Goal: Task Accomplishment & Management: Manage account settings

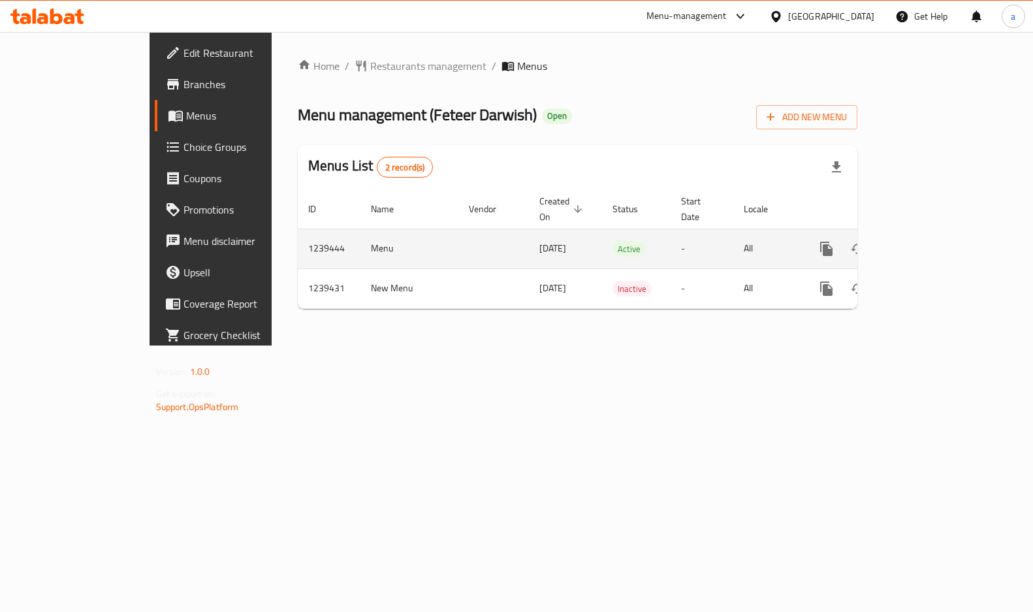
click at [937, 239] on link "enhanced table" at bounding box center [920, 248] width 31 height 31
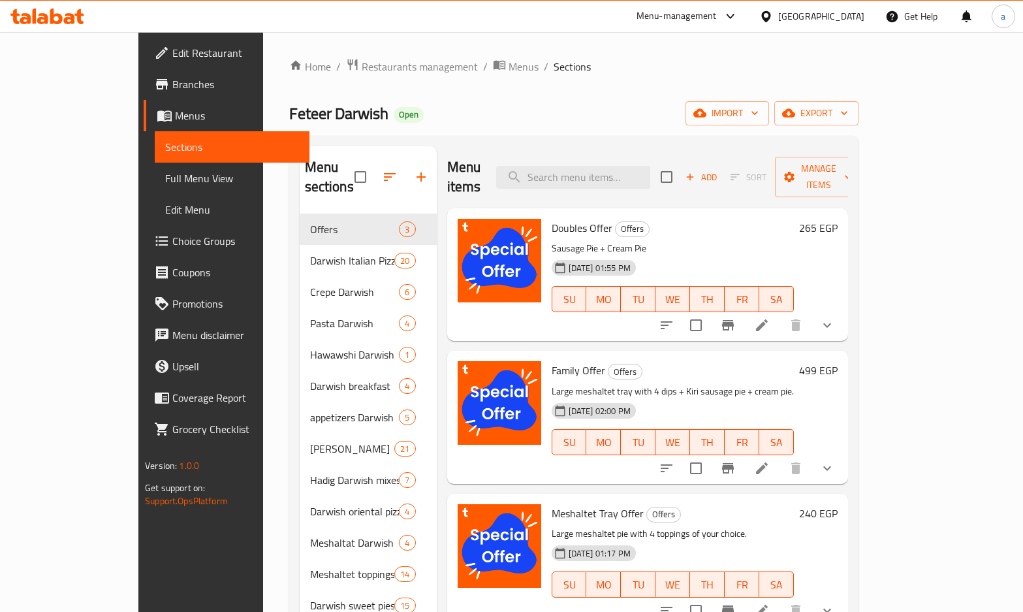
click at [172, 242] on span "Choice Groups" at bounding box center [235, 241] width 127 height 16
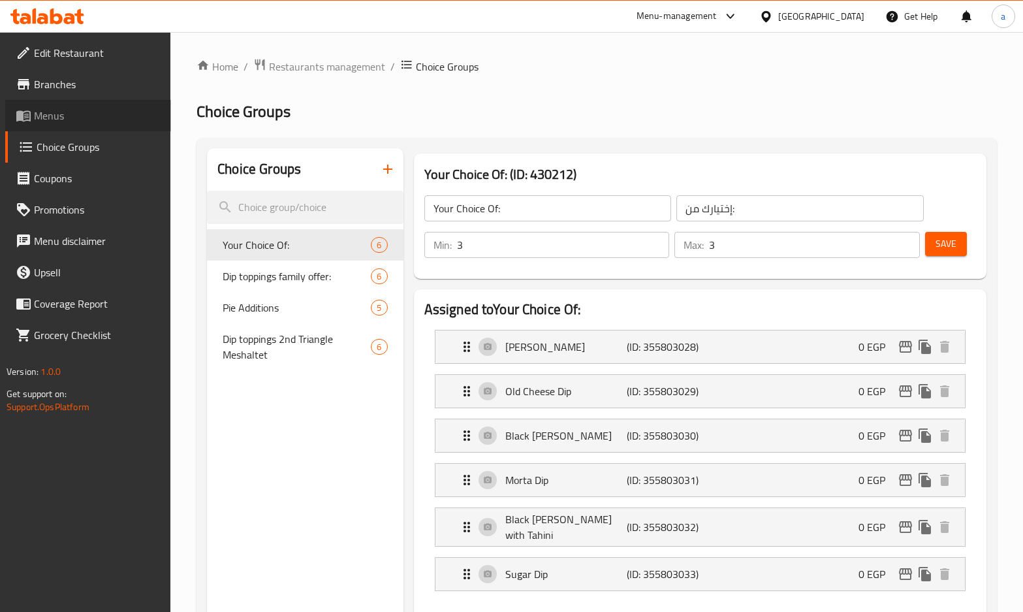
click at [29, 104] on link "Menus" at bounding box center [88, 115] width 166 height 31
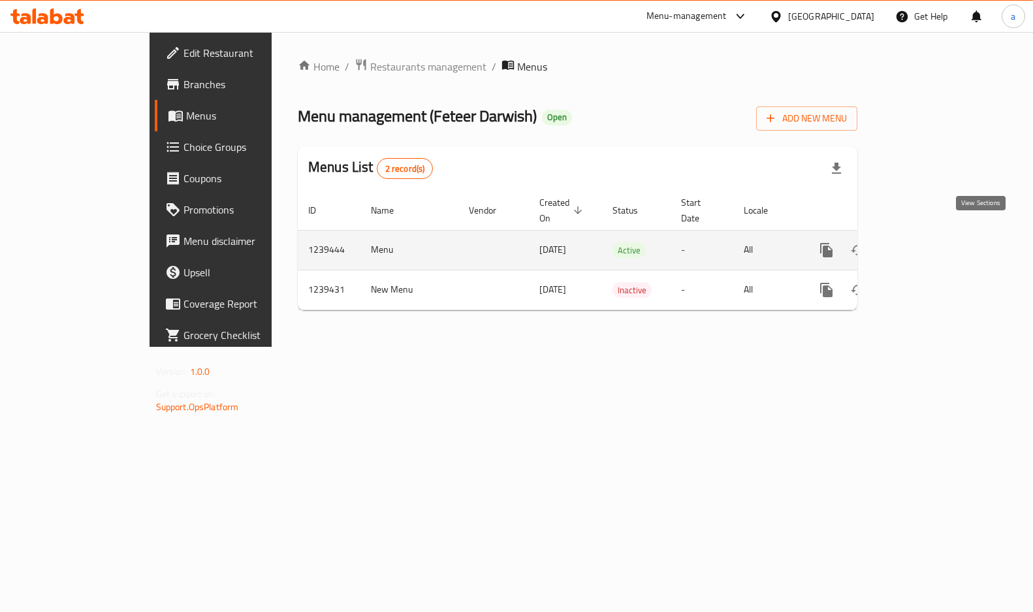
click at [929, 242] on icon "enhanced table" at bounding box center [921, 250] width 16 height 16
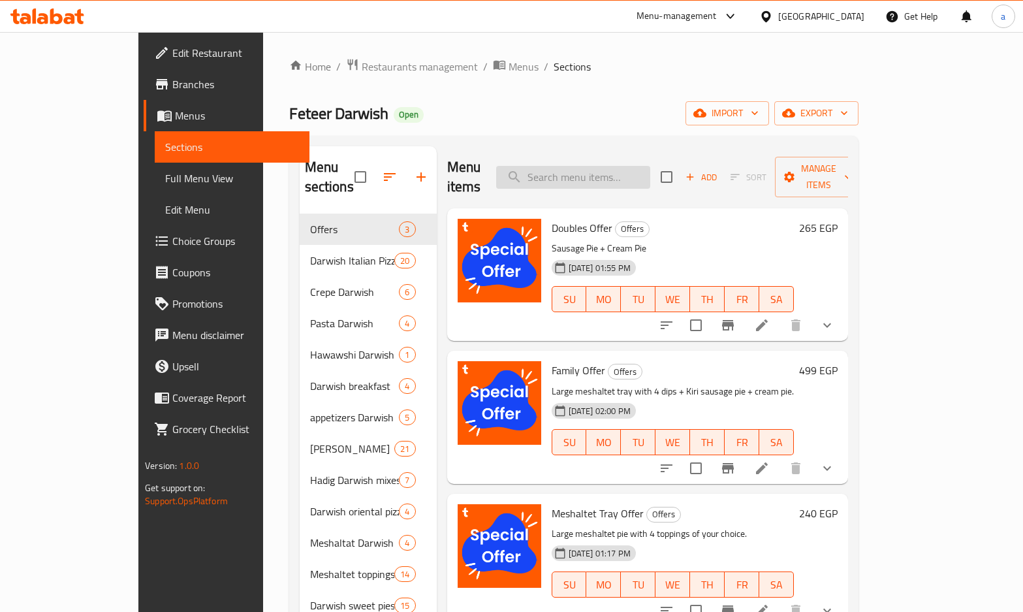
click at [594, 168] on input "search" at bounding box center [573, 177] width 154 height 23
paste input "جبن"
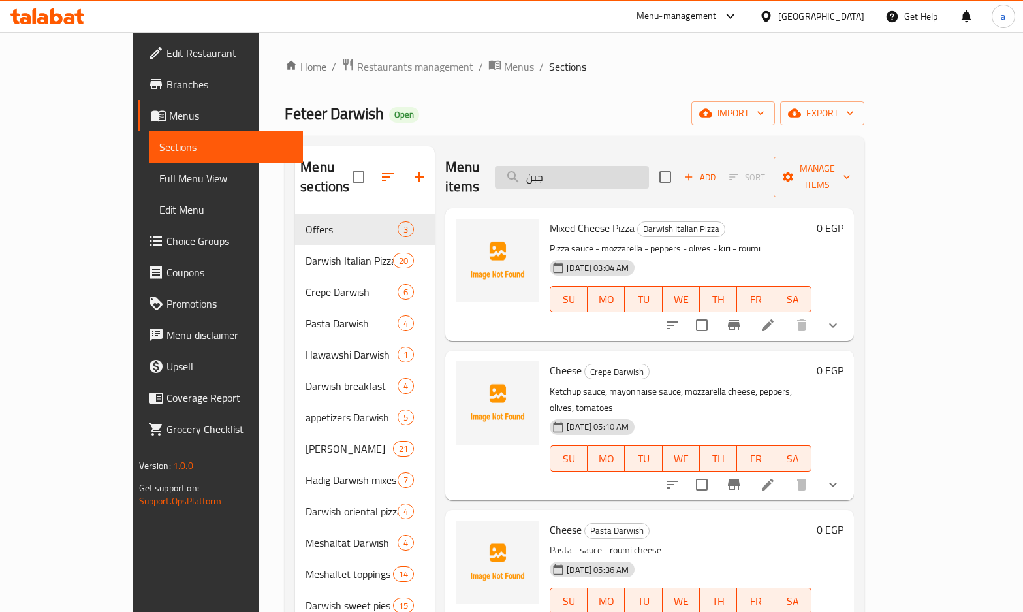
drag, startPoint x: 600, startPoint y: 170, endPoint x: 557, endPoint y: 172, distance: 42.5
click at [558, 172] on input "جبن" at bounding box center [572, 177] width 154 height 23
paste input "cheese"
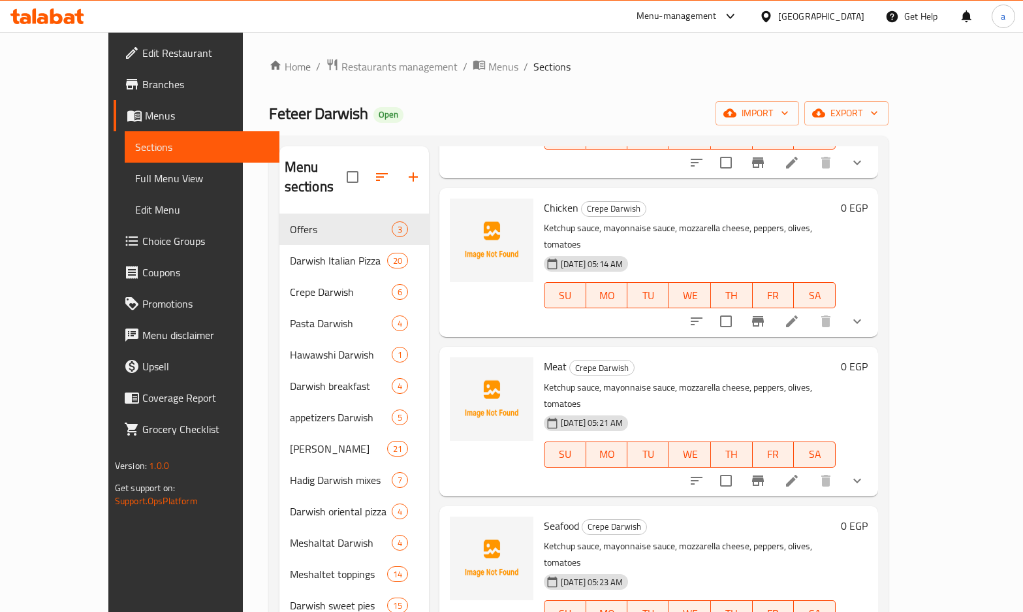
scroll to position [1829, 0]
type input "cheese"
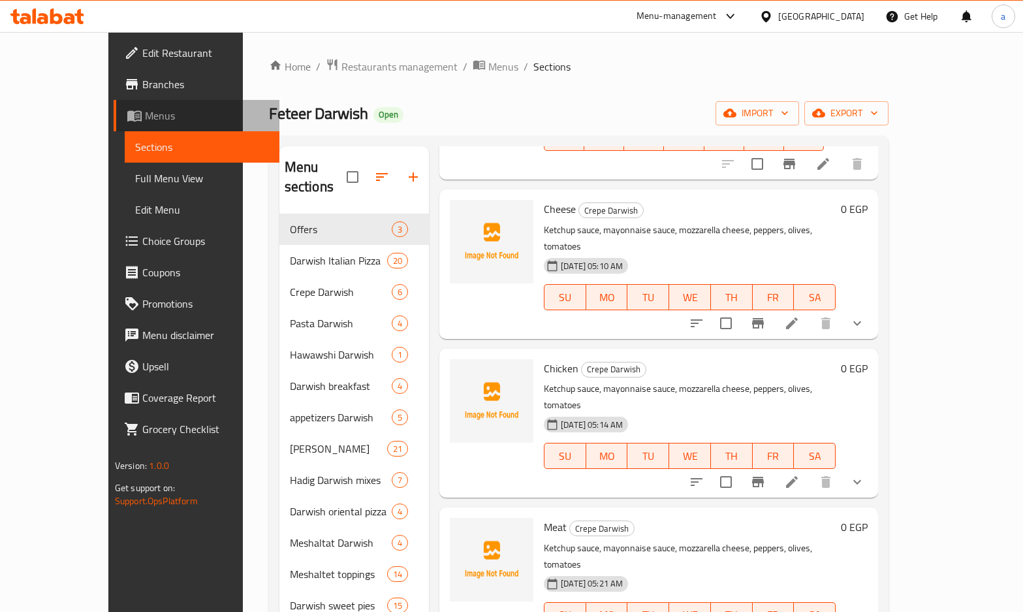
click at [145, 114] on span "Menus" at bounding box center [207, 116] width 124 height 16
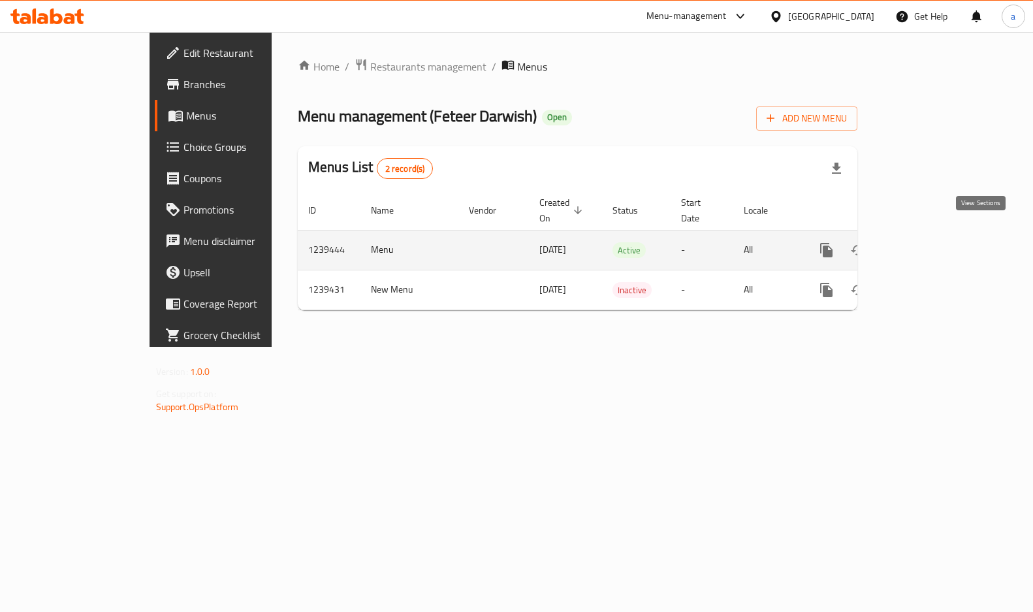
click at [929, 242] on icon "enhanced table" at bounding box center [921, 250] width 16 height 16
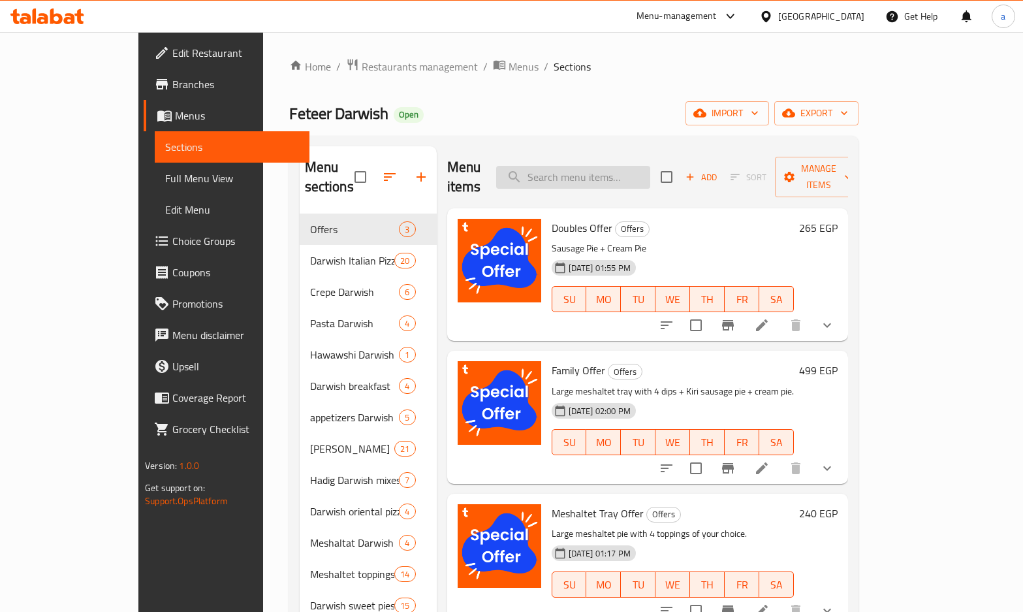
click at [625, 172] on input "search" at bounding box center [573, 177] width 154 height 23
paste input "cheese"
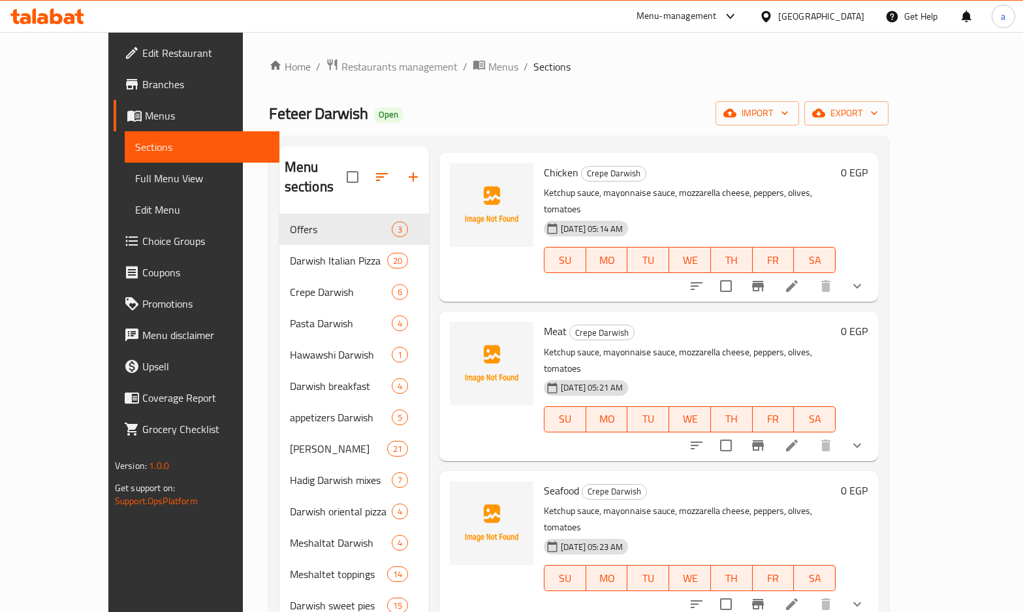
scroll to position [2220, 0]
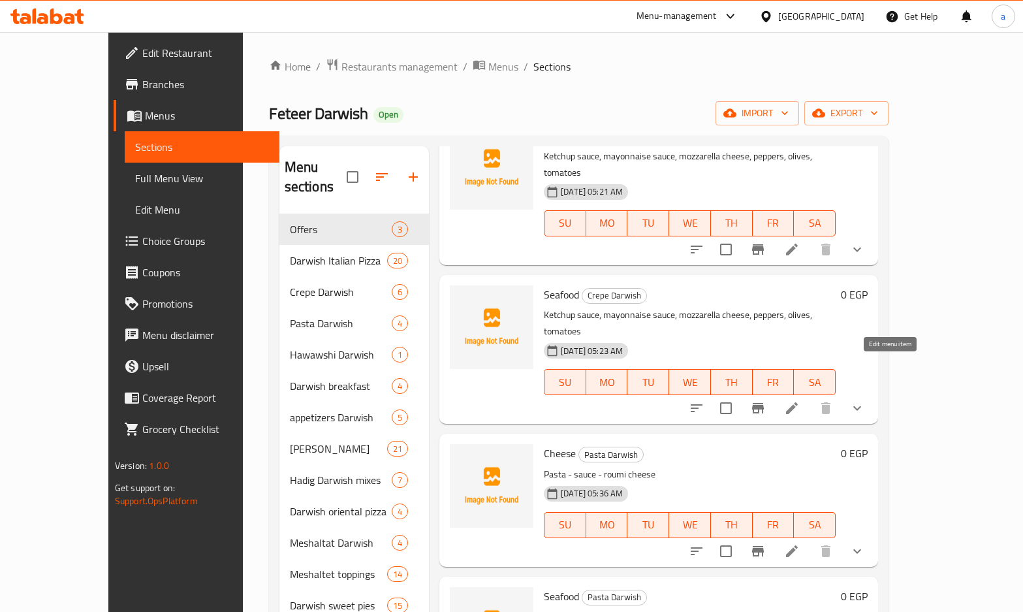
type input "cheese"
click at [798, 545] on icon at bounding box center [792, 551] width 12 height 12
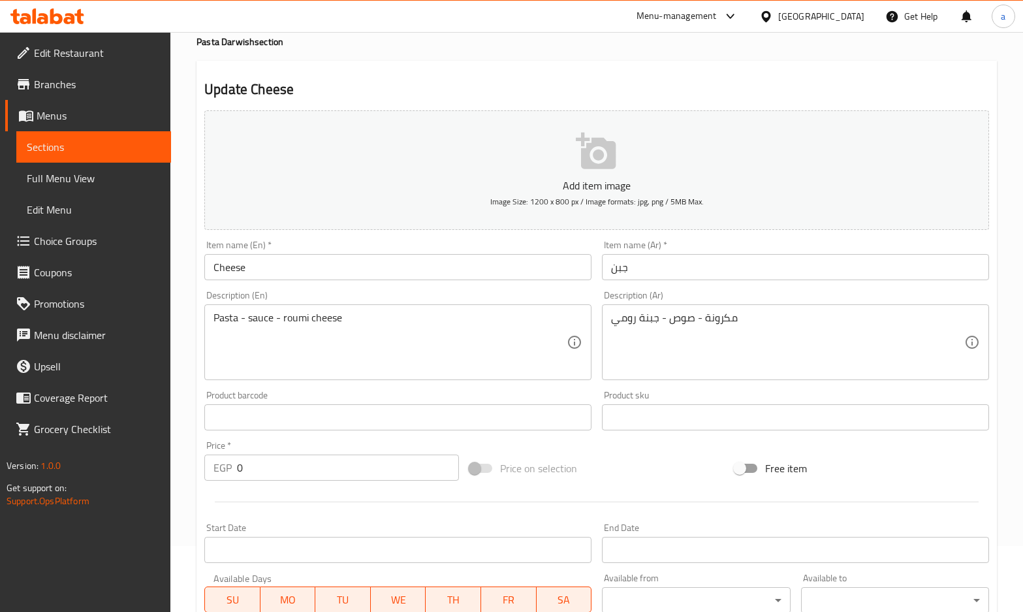
scroll to position [65, 0]
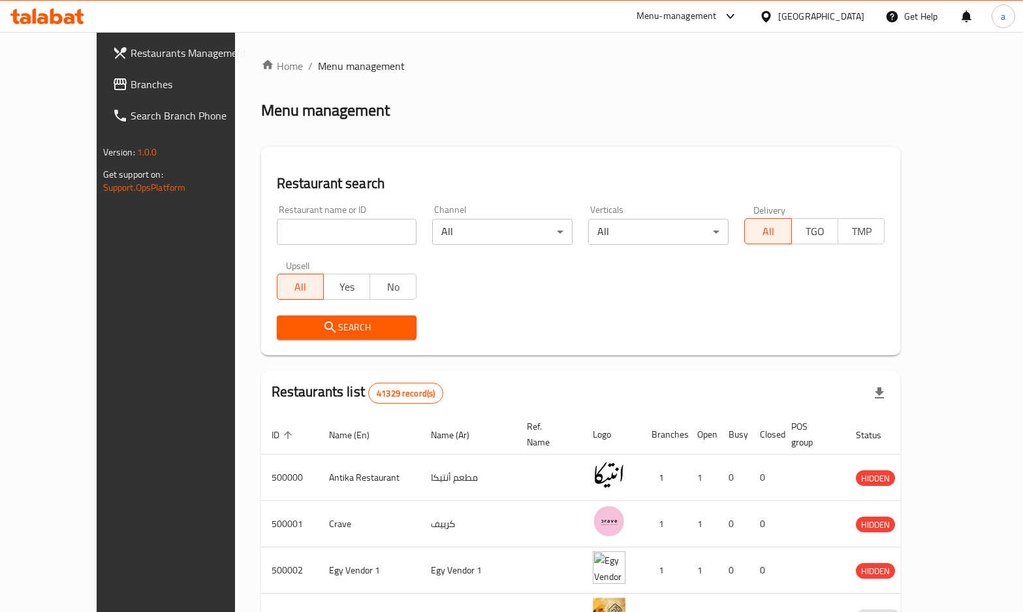
click at [131, 82] on span "Branches" at bounding box center [194, 84] width 127 height 16
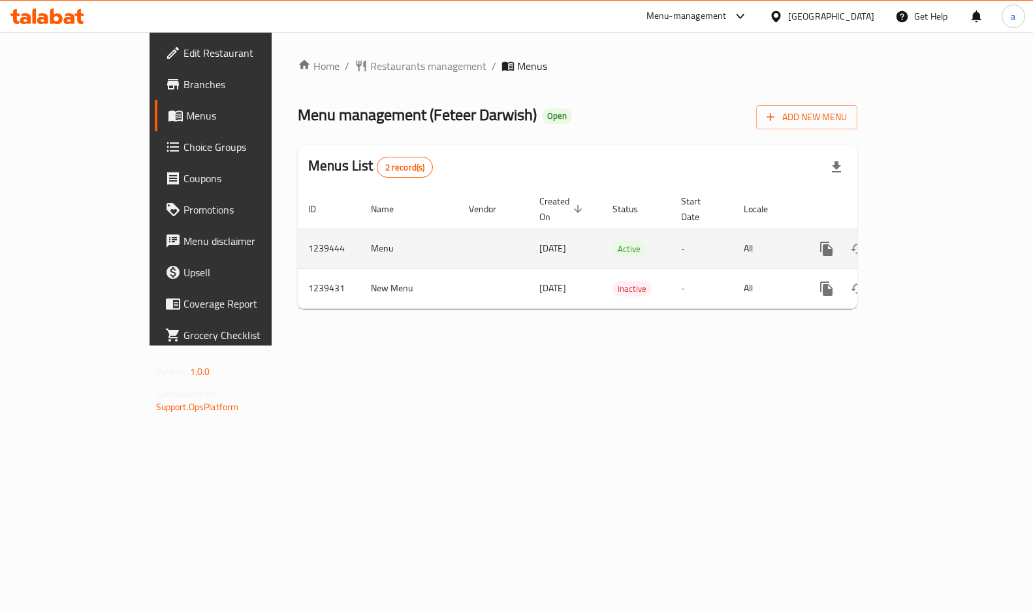
click at [929, 241] on icon "enhanced table" at bounding box center [921, 249] width 16 height 16
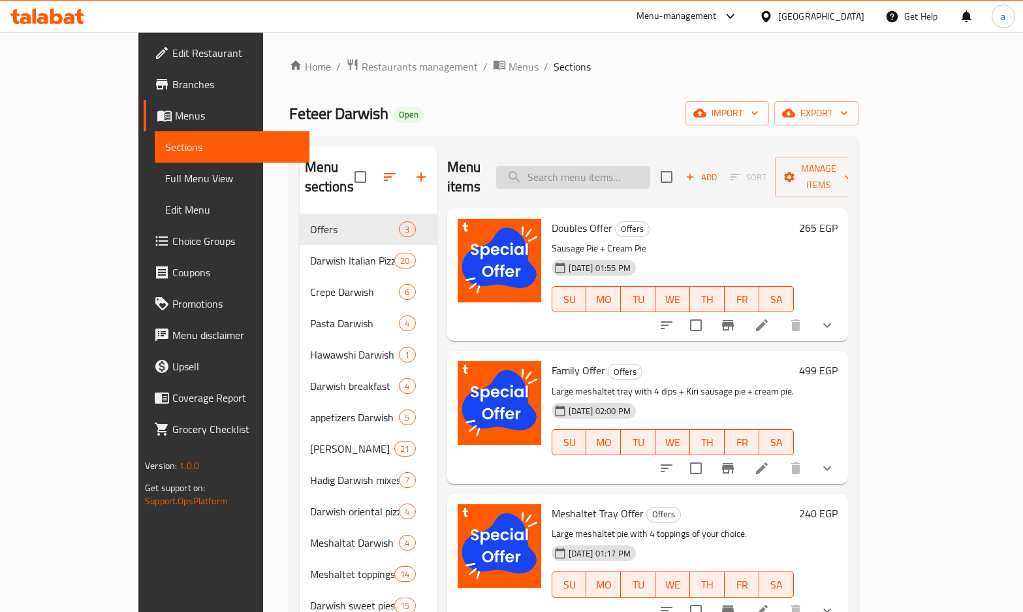
click at [592, 172] on input "search" at bounding box center [573, 177] width 154 height 23
paste input "cheese"
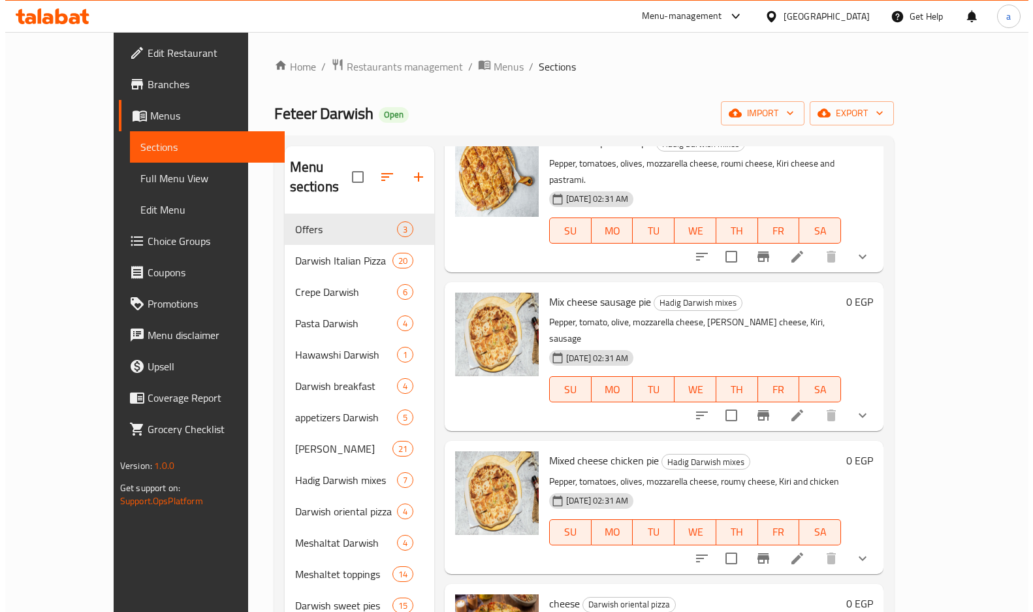
scroll to position [6074, 0]
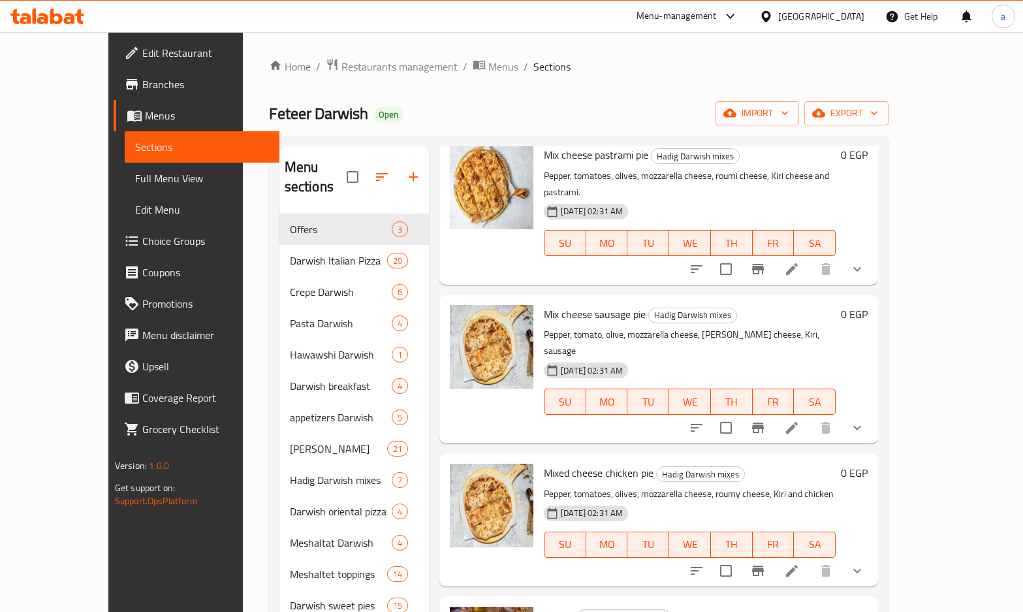
type input "cheese"
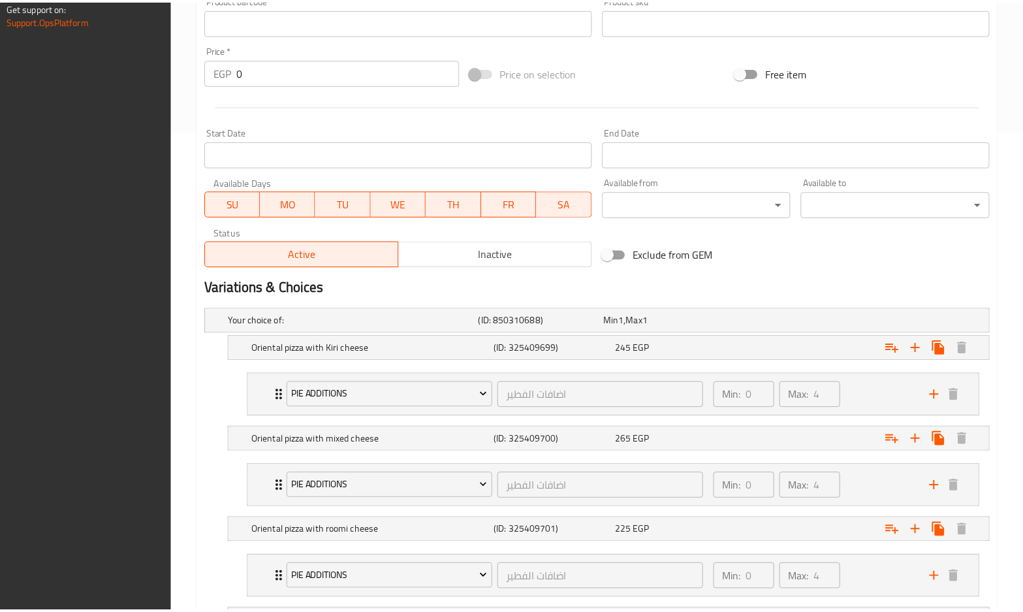
scroll to position [649, 0]
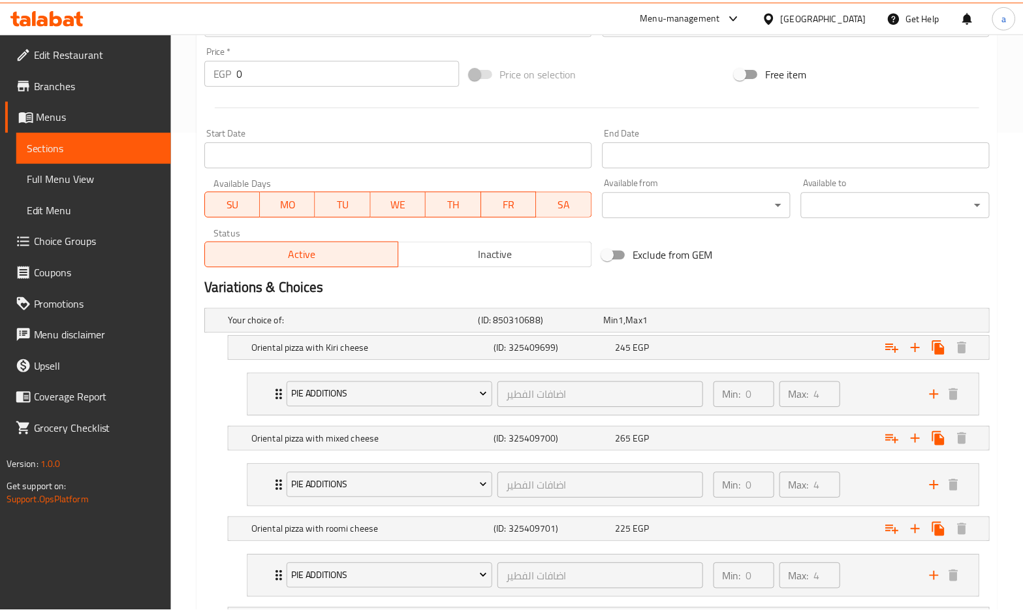
scroll to position [725, 0]
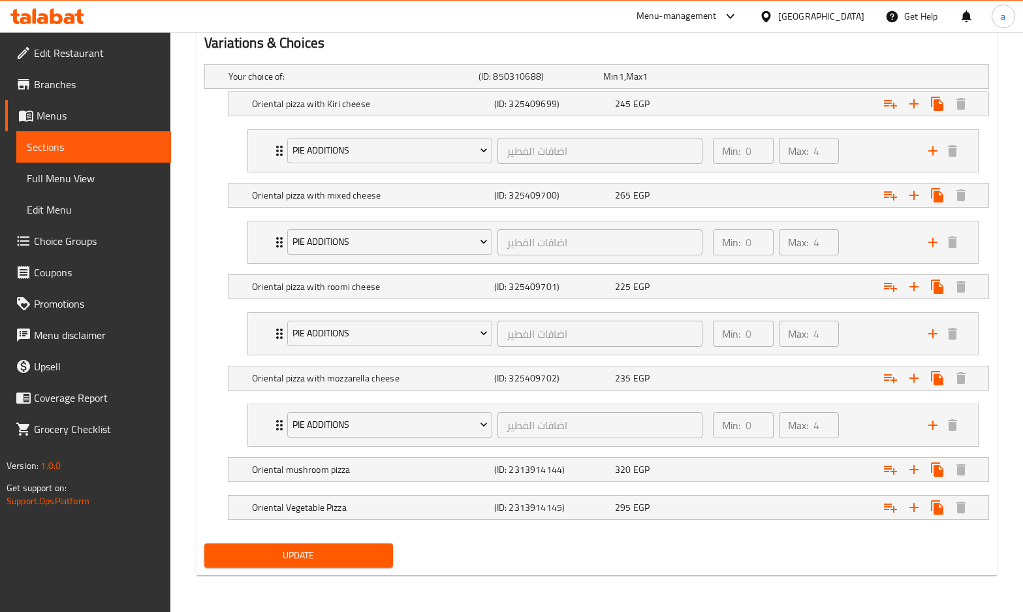
click at [45, 90] on span "Branches" at bounding box center [97, 84] width 127 height 16
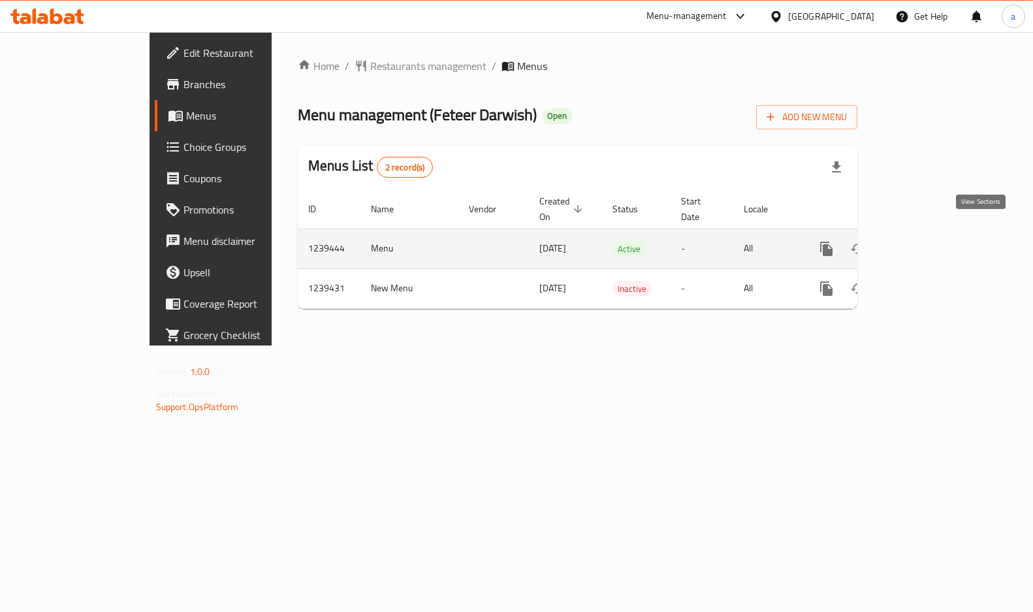
click at [929, 241] on icon "enhanced table" at bounding box center [921, 249] width 16 height 16
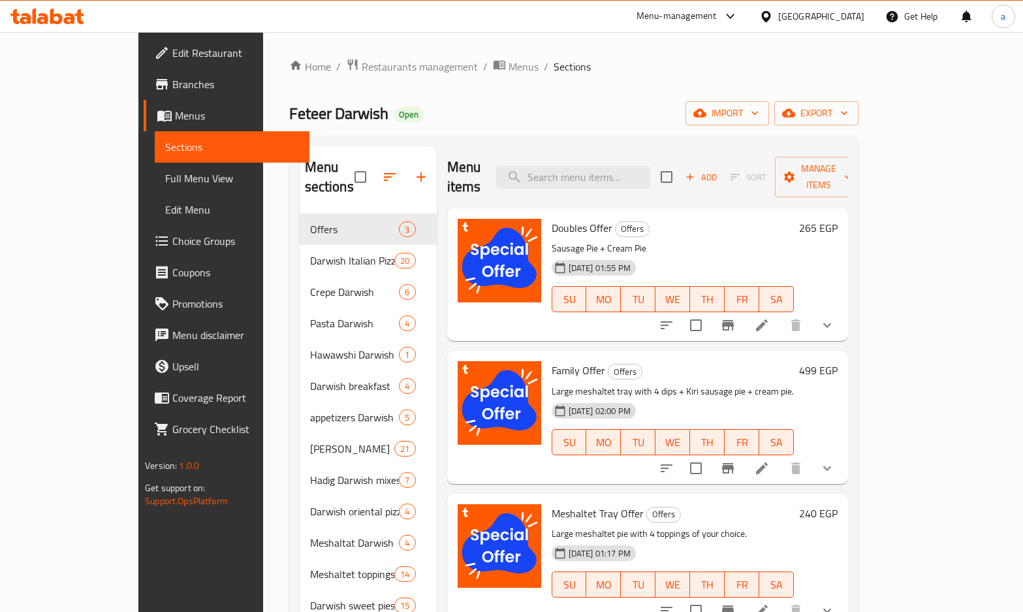
click at [581, 155] on div "Menu items Add Sort Manage items" at bounding box center [647, 177] width 401 height 62
click at [582, 166] on input "search" at bounding box center [573, 177] width 154 height 23
paste input "دجاج"
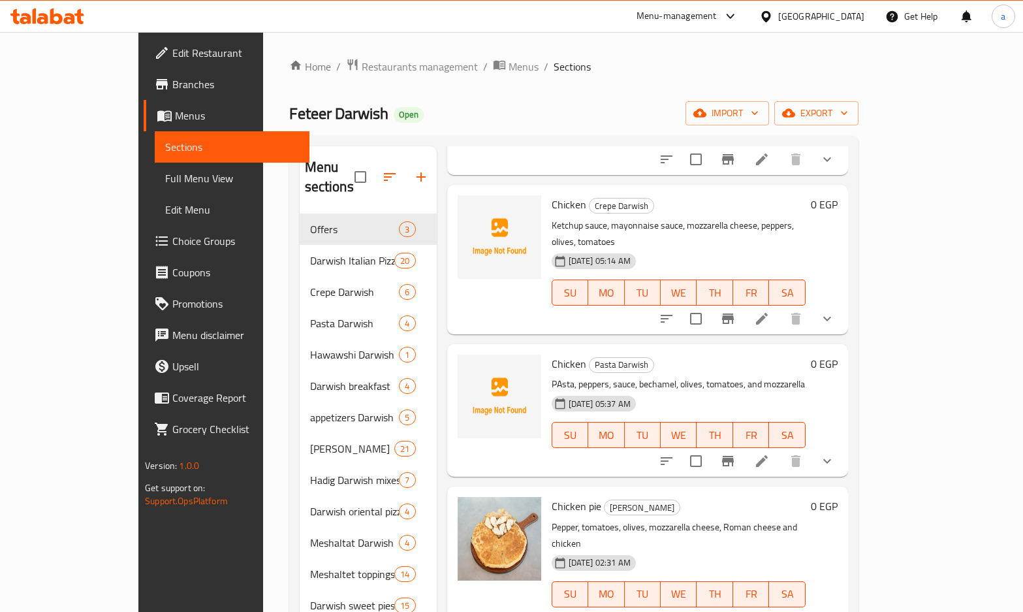
scroll to position [261, 0]
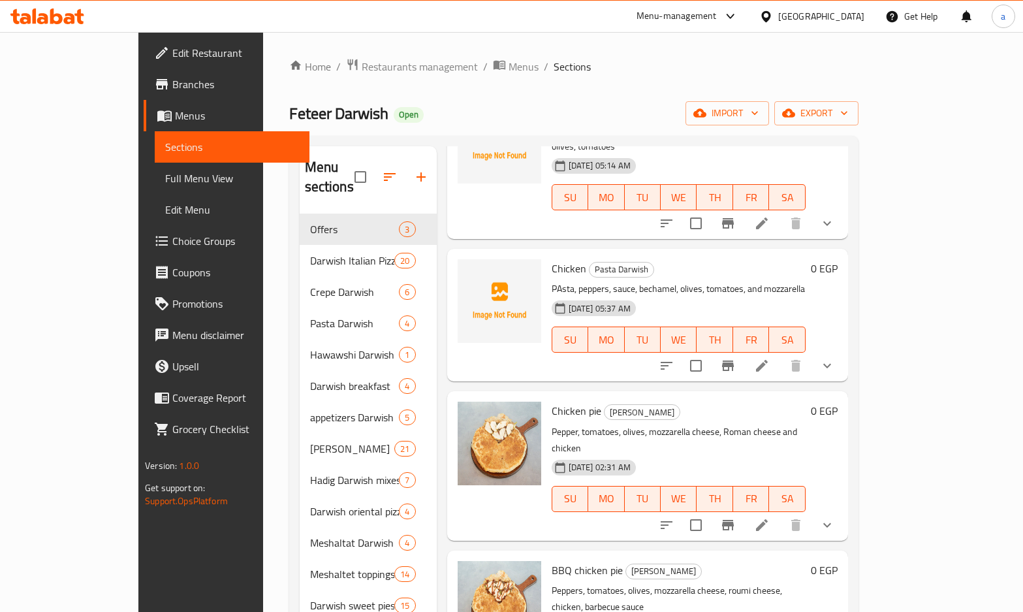
type input "دجاج"
drag, startPoint x: 682, startPoint y: 398, endPoint x: 778, endPoint y: 400, distance: 96.0
click at [778, 424] on p "Pepper, tomatoes, olives, mozzarella cheese, Roman cheese and chicken" at bounding box center [679, 440] width 254 height 33
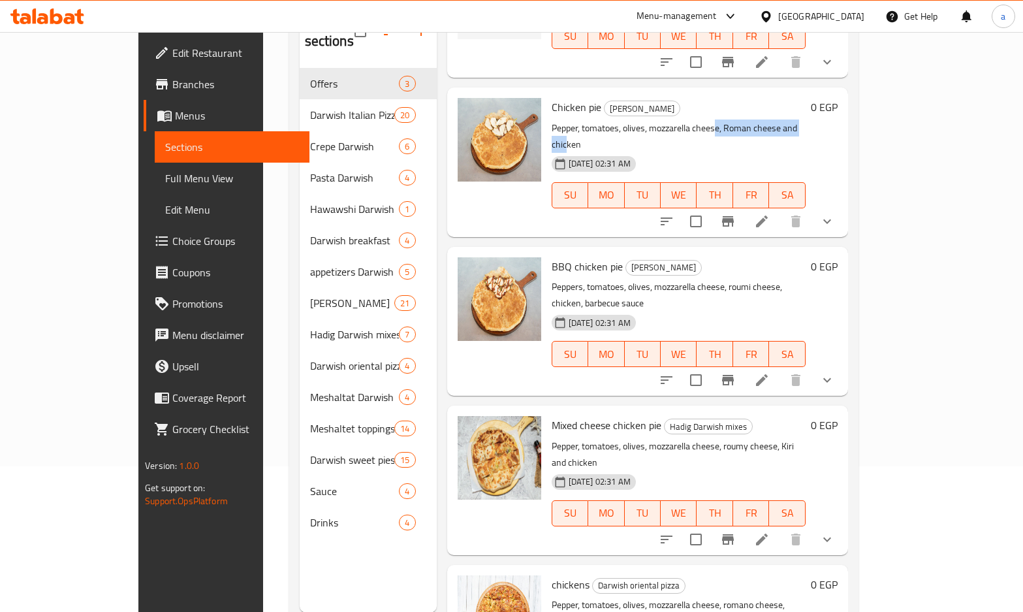
scroll to position [183, 0]
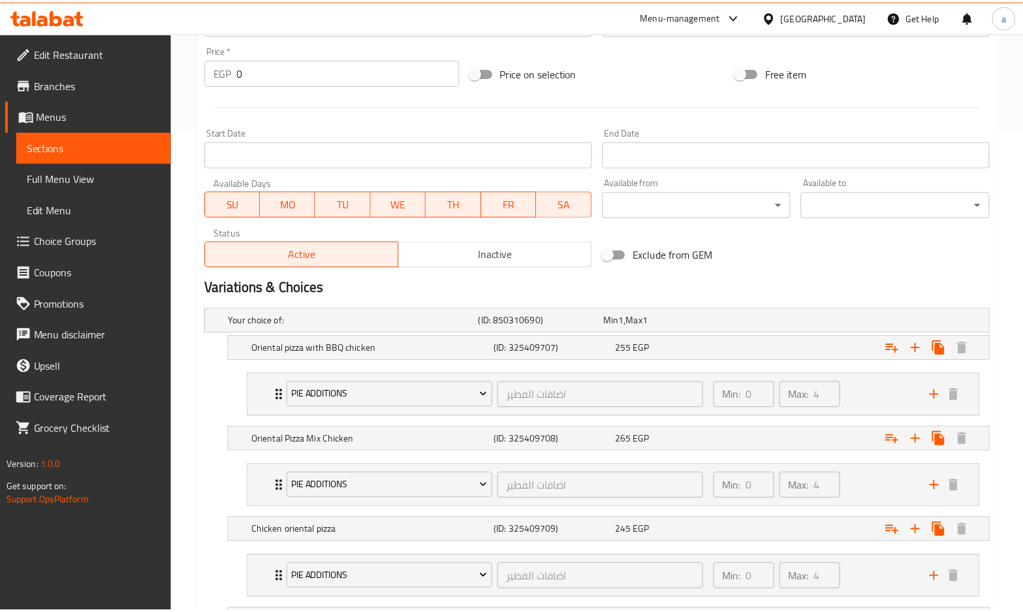
scroll to position [725, 0]
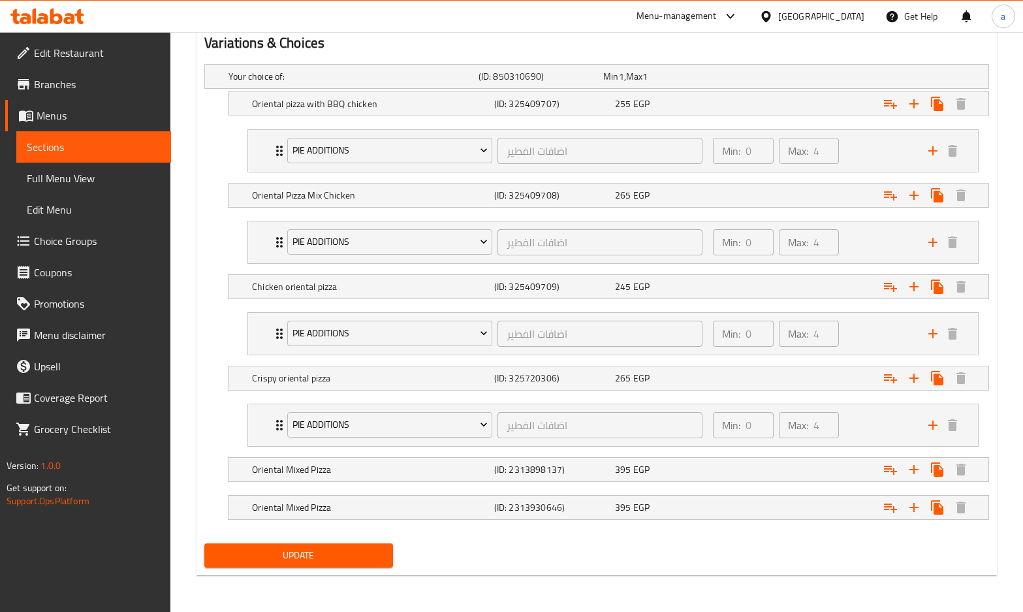
click at [56, 85] on span "Branches" at bounding box center [97, 84] width 127 height 16
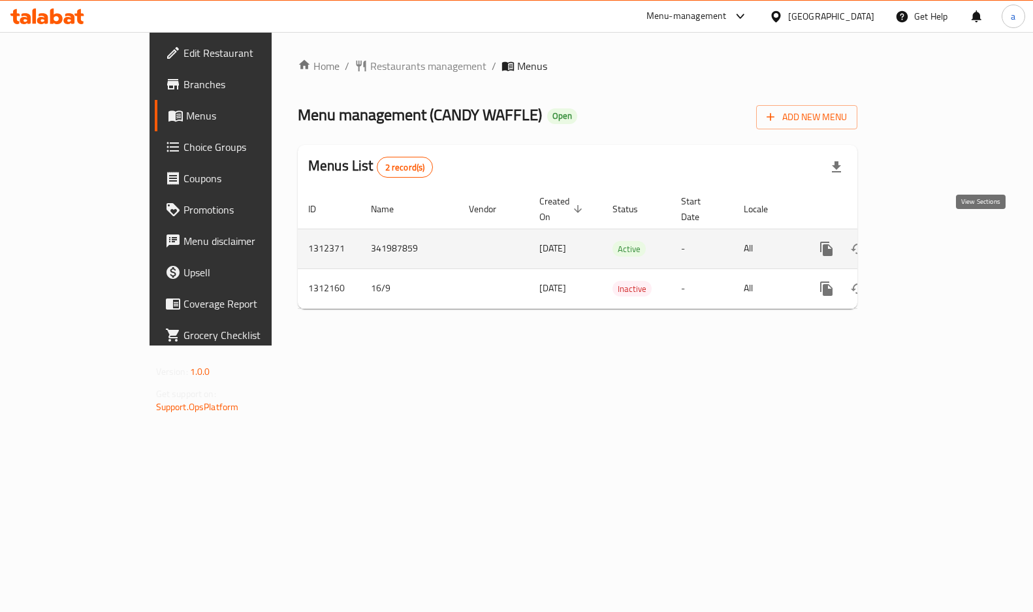
click at [929, 241] on icon "enhanced table" at bounding box center [921, 249] width 16 height 16
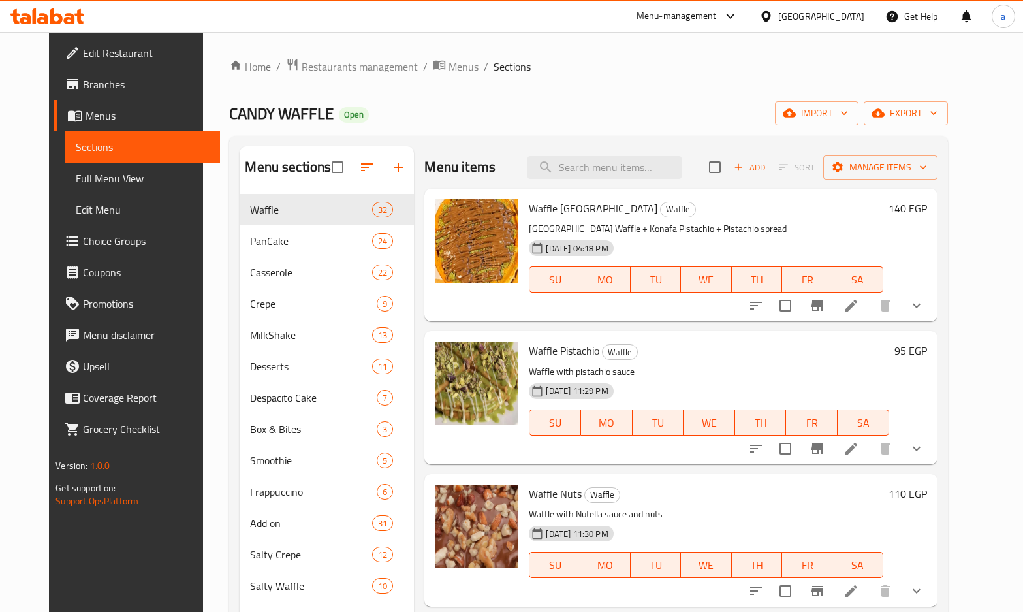
click at [83, 234] on span "Choice Groups" at bounding box center [146, 241] width 127 height 16
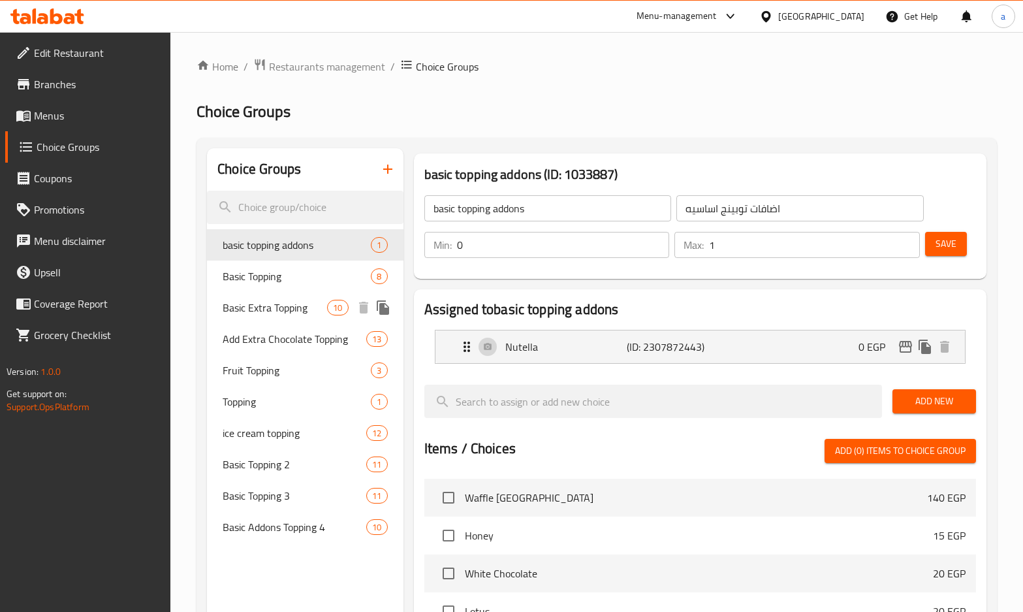
click at [272, 306] on span "Basic Extra Topping" at bounding box center [275, 308] width 104 height 16
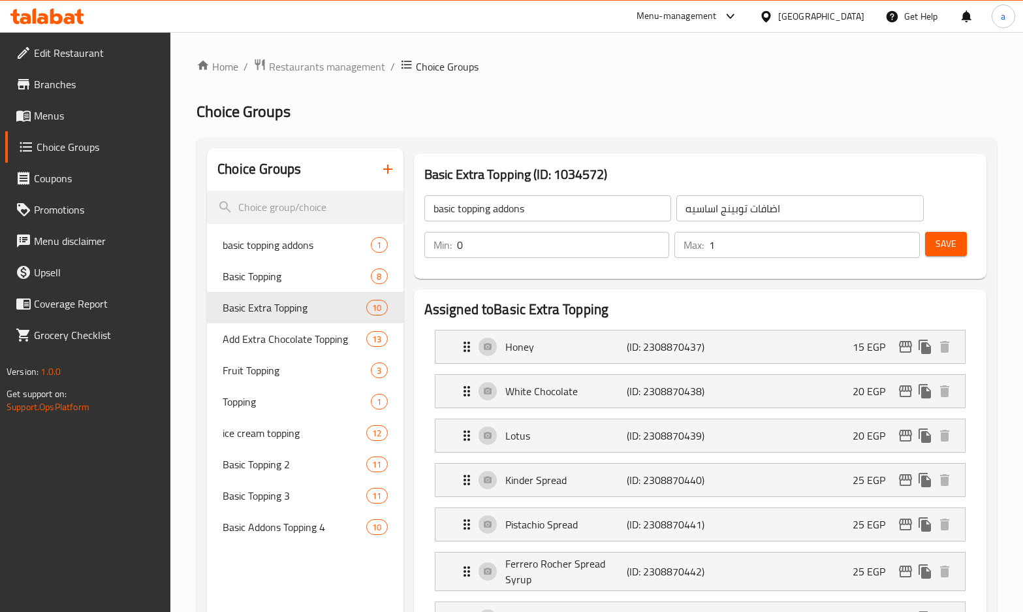
type input "Basic Extra Topping"
type input "اكسترا توبينج أساسي"
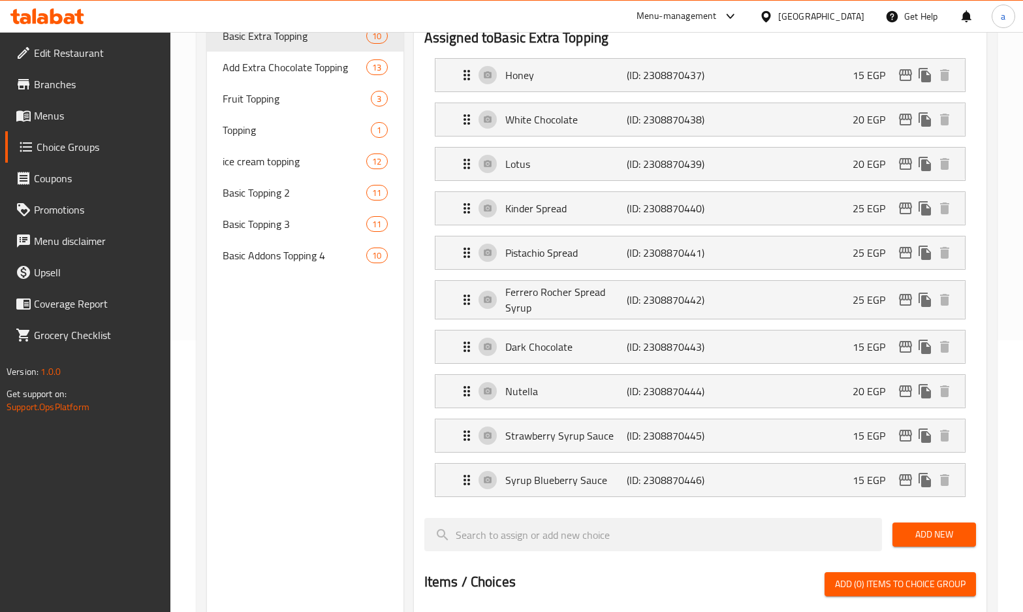
scroll to position [124, 0]
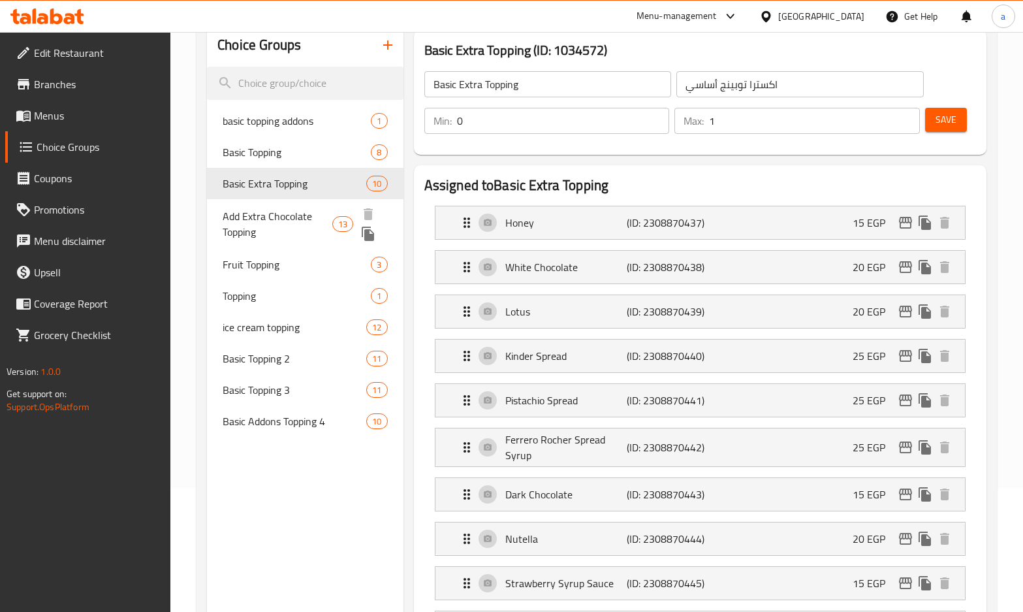
drag, startPoint x: 264, startPoint y: 213, endPoint x: 730, endPoint y: 72, distance: 487.0
click at [264, 213] on span "Add Extra Chocolate Topping" at bounding box center [278, 223] width 110 height 31
type input "Add Extra Chocolate Topping"
type input "أضافة إكسترا تشوكلات توبينج"
type input "13"
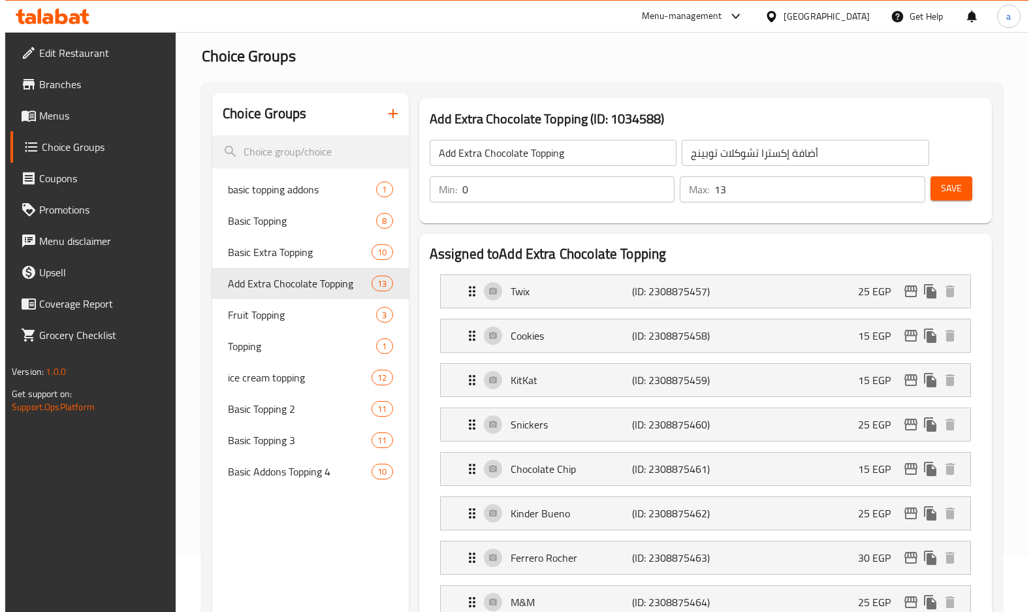
scroll to position [0, 0]
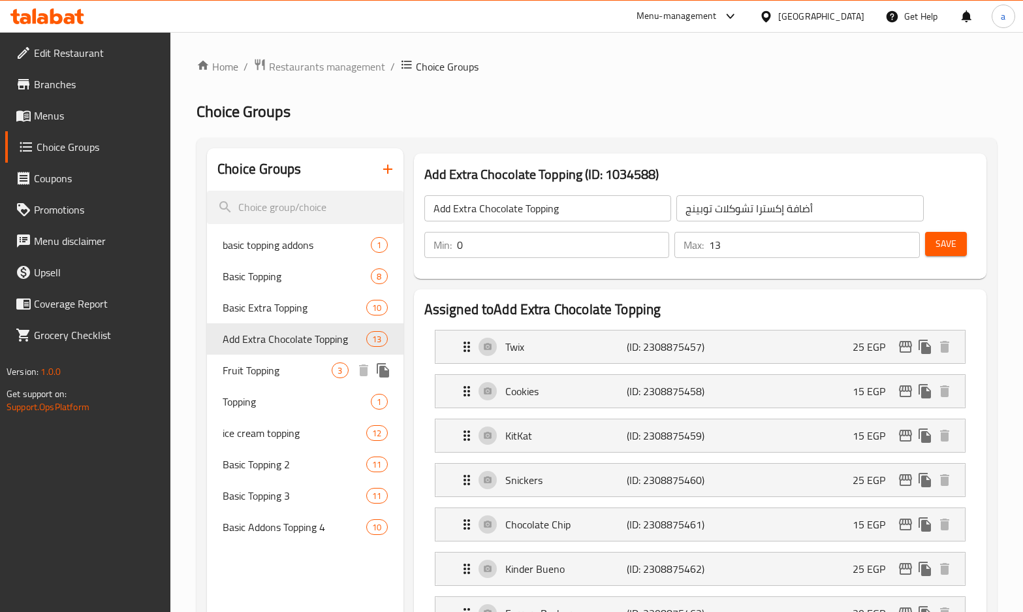
click at [267, 377] on span "Fruit Topping" at bounding box center [277, 370] width 109 height 16
type input "Fruit Topping"
type input "أضاف فاكهه"
type input "3"
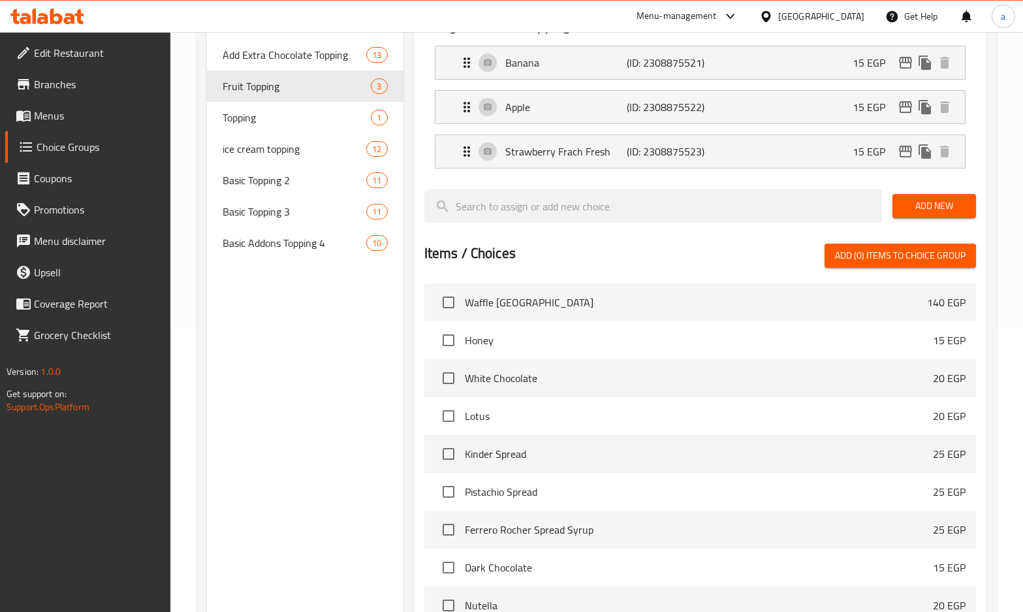
scroll to position [69, 0]
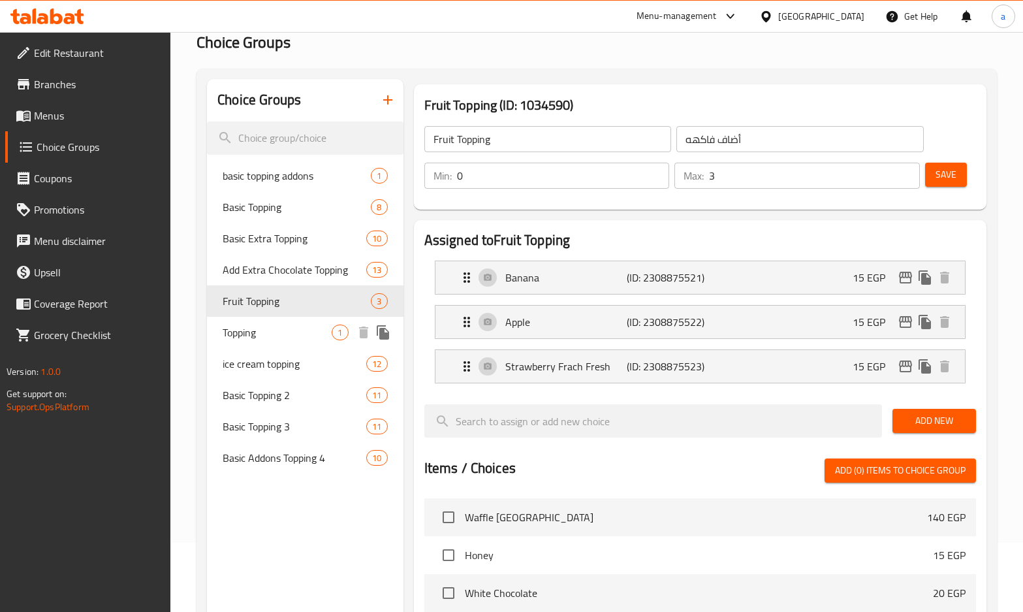
click at [258, 338] on span "Topping" at bounding box center [277, 333] width 109 height 16
type input "Topping"
type input "توبينج"
type input "1"
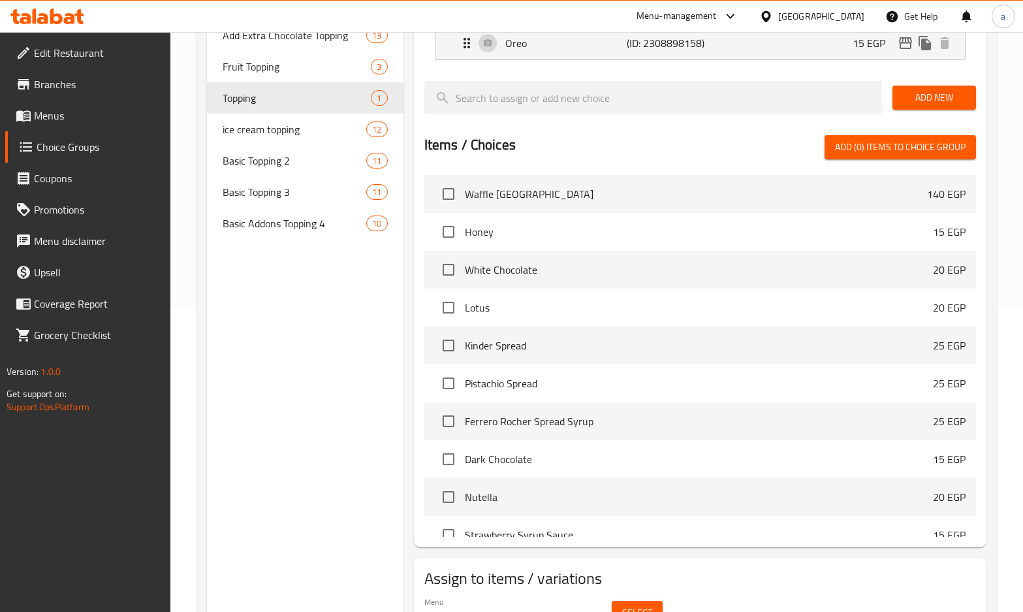
scroll to position [111, 0]
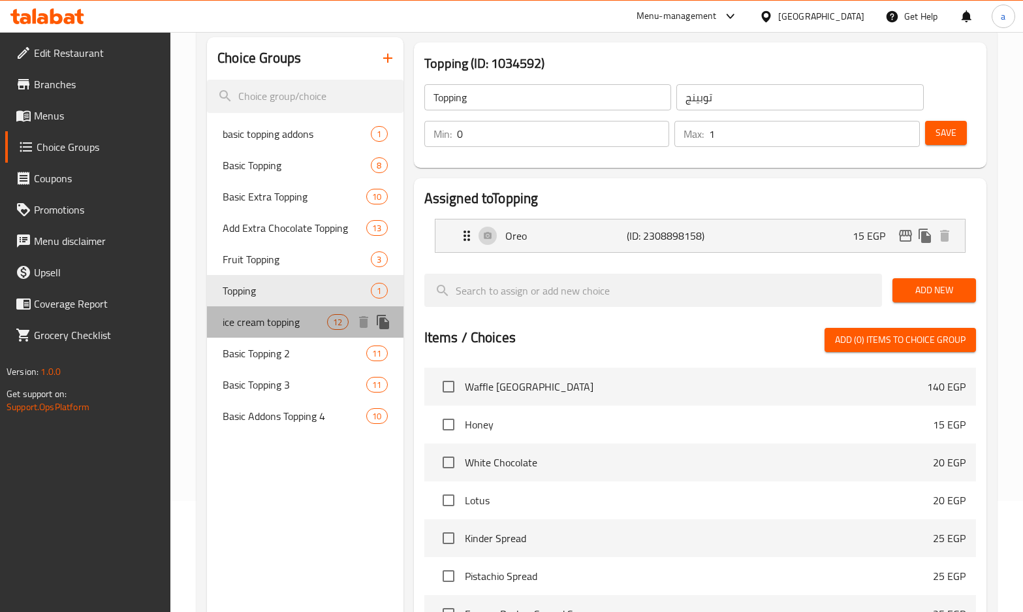
click at [240, 321] on span "ice cream topping" at bounding box center [275, 322] width 104 height 16
type input "ice cream topping"
type input "أضاف [PERSON_NAME]"
type input "10"
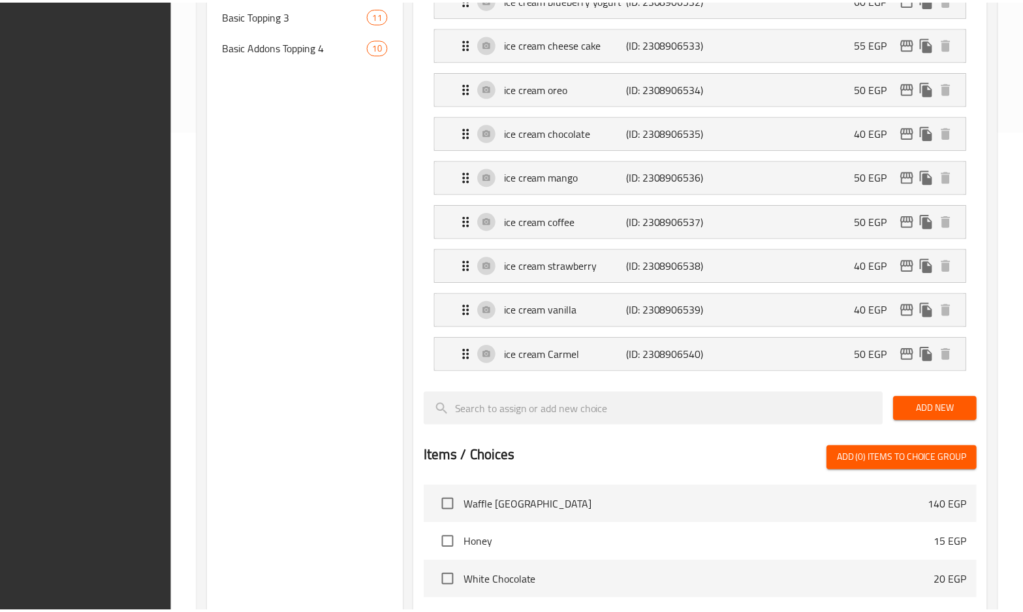
scroll to position [861, 0]
